Goal: Task Accomplishment & Management: Use online tool/utility

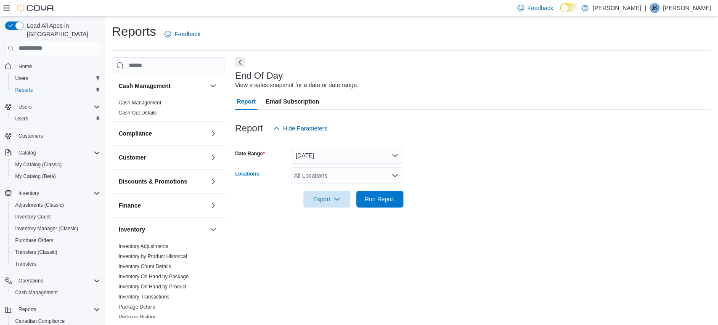
click at [347, 174] on div "All Locations" at bounding box center [347, 175] width 113 height 17
type input "**"
click at [350, 189] on span "White Oaks Outpost" at bounding box center [335, 190] width 53 height 8
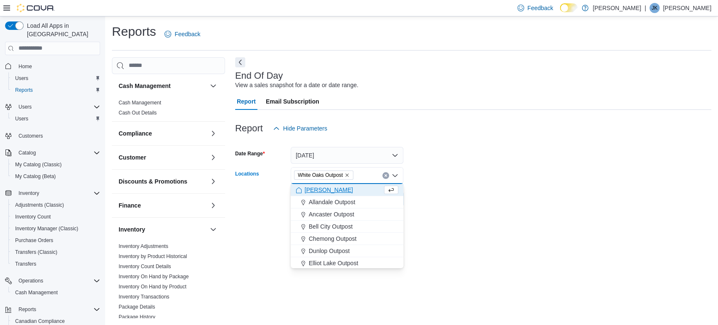
click at [539, 173] on form "Date Range [DATE] Locations [GEOGRAPHIC_DATA] Outpost Combo box. Selected. [GEO…" at bounding box center [473, 172] width 476 height 71
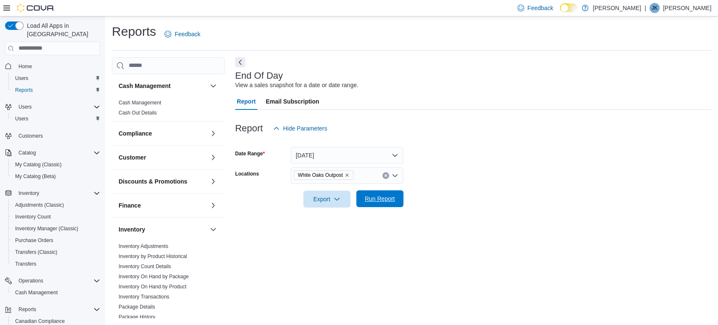
click at [386, 196] on span "Run Report" at bounding box center [380, 198] width 30 height 8
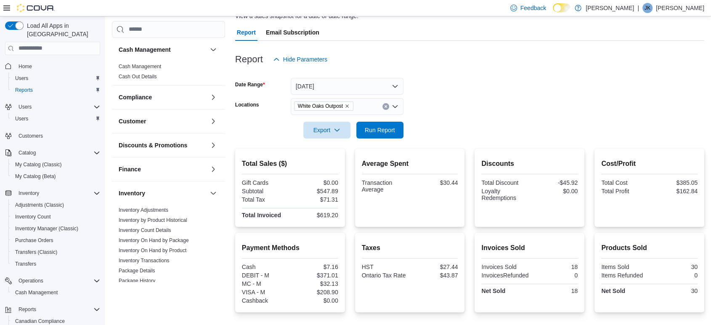
scroll to position [93, 0]
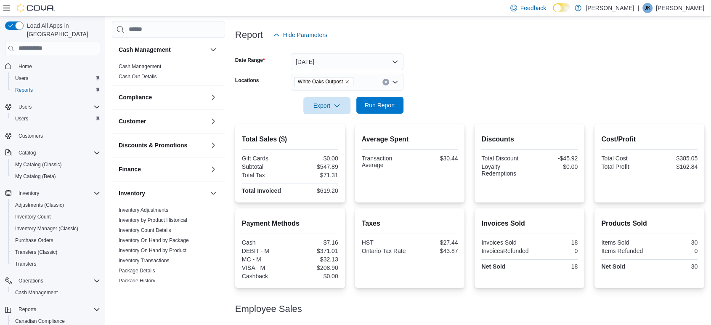
click at [391, 110] on span "Run Report" at bounding box center [379, 105] width 37 height 17
click at [377, 104] on span "Run Report" at bounding box center [380, 105] width 30 height 8
click at [377, 101] on span "Run Report" at bounding box center [379, 105] width 37 height 17
click at [324, 109] on span "Export" at bounding box center [326, 105] width 37 height 17
click at [341, 143] on button "Export to Pdf" at bounding box center [328, 139] width 48 height 17
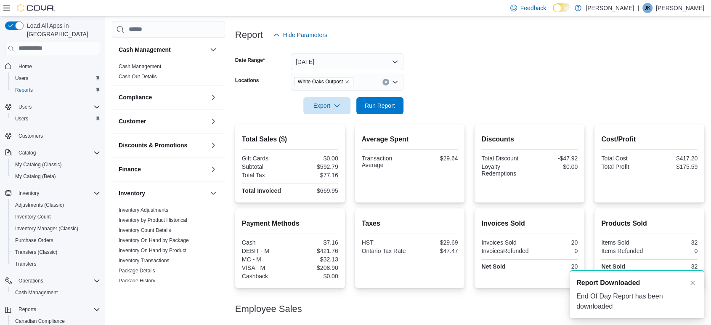
click at [335, 139] on h2 "Total Sales ($)" at bounding box center [290, 139] width 96 height 10
